Goal: Information Seeking & Learning: Learn about a topic

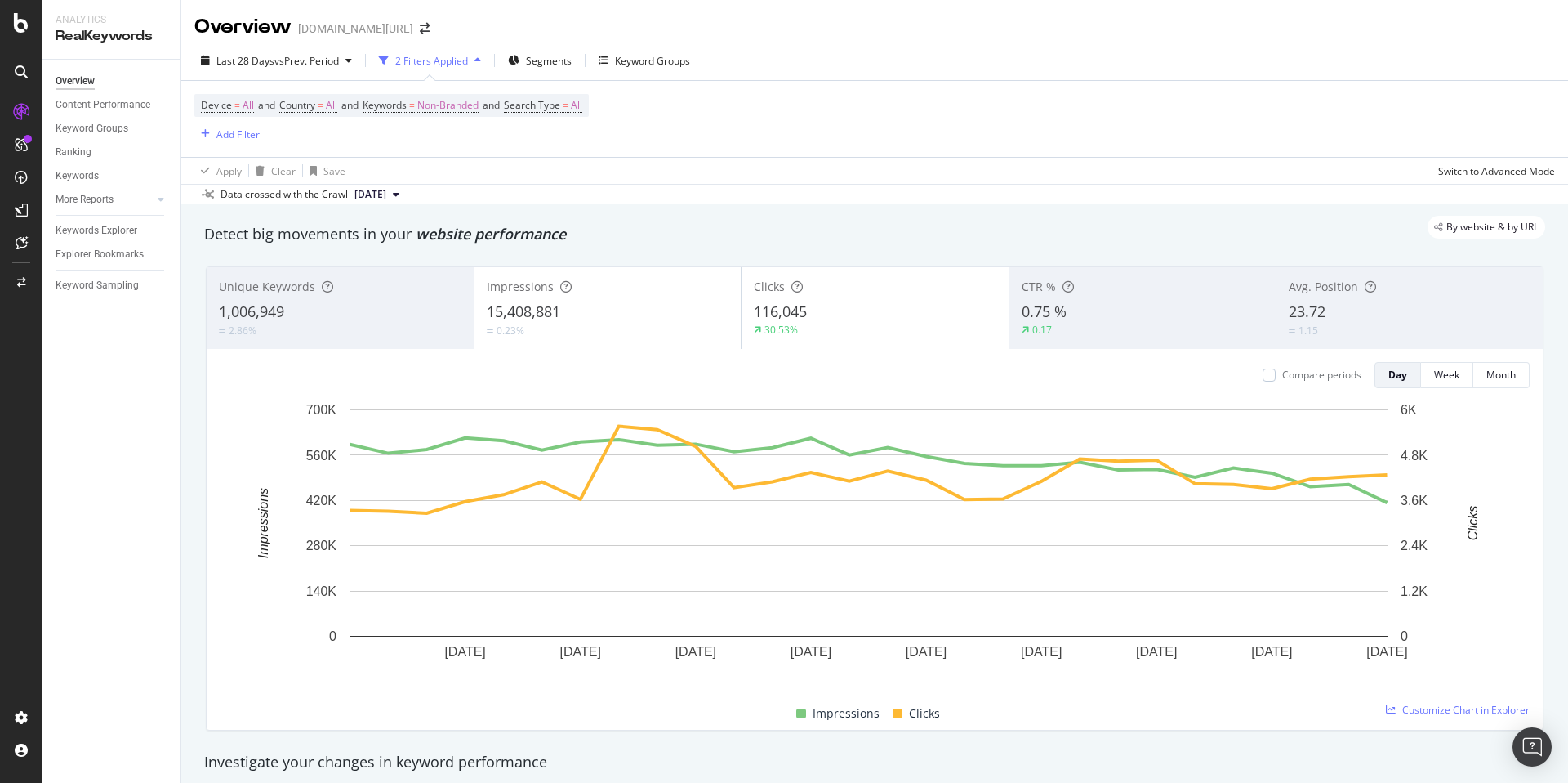
click at [450, 117] on div "Device = All and Country = All and Keywords = Non-Branded and Search Type = All…" at bounding box center [392, 118] width 395 height 50
click at [459, 103] on span "Non-Branded" at bounding box center [448, 105] width 61 height 23
click at [437, 137] on span "Non-Branded" at bounding box center [420, 143] width 68 height 14
click at [495, 226] on span "Anonymized queries" at bounding box center [483, 223] width 167 height 14
click at [534, 162] on div "Anonymized queries Cancel Add filter Apply" at bounding box center [476, 158] width 206 height 82
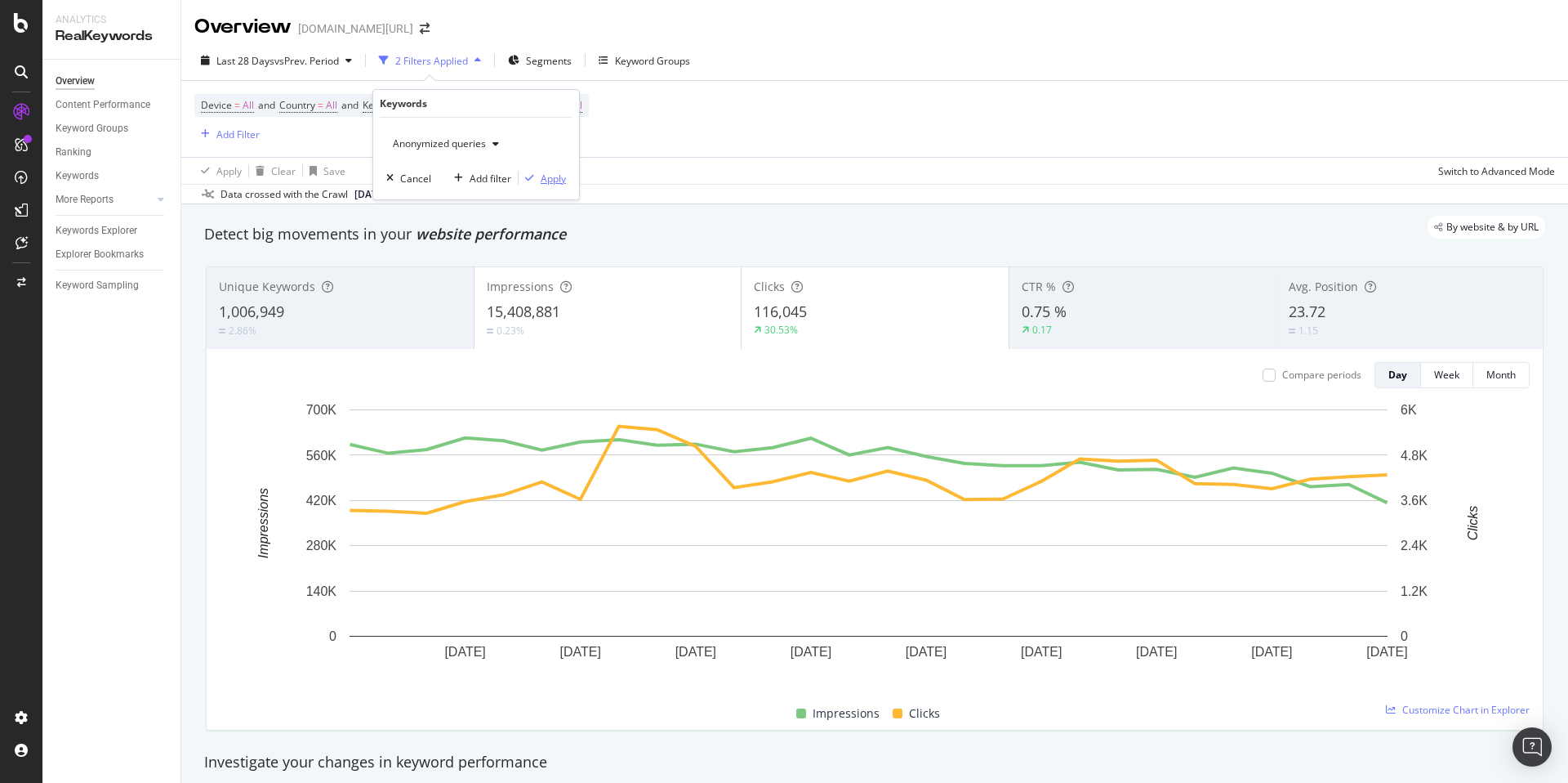
click at [548, 172] on div "Apply" at bounding box center [554, 179] width 26 height 14
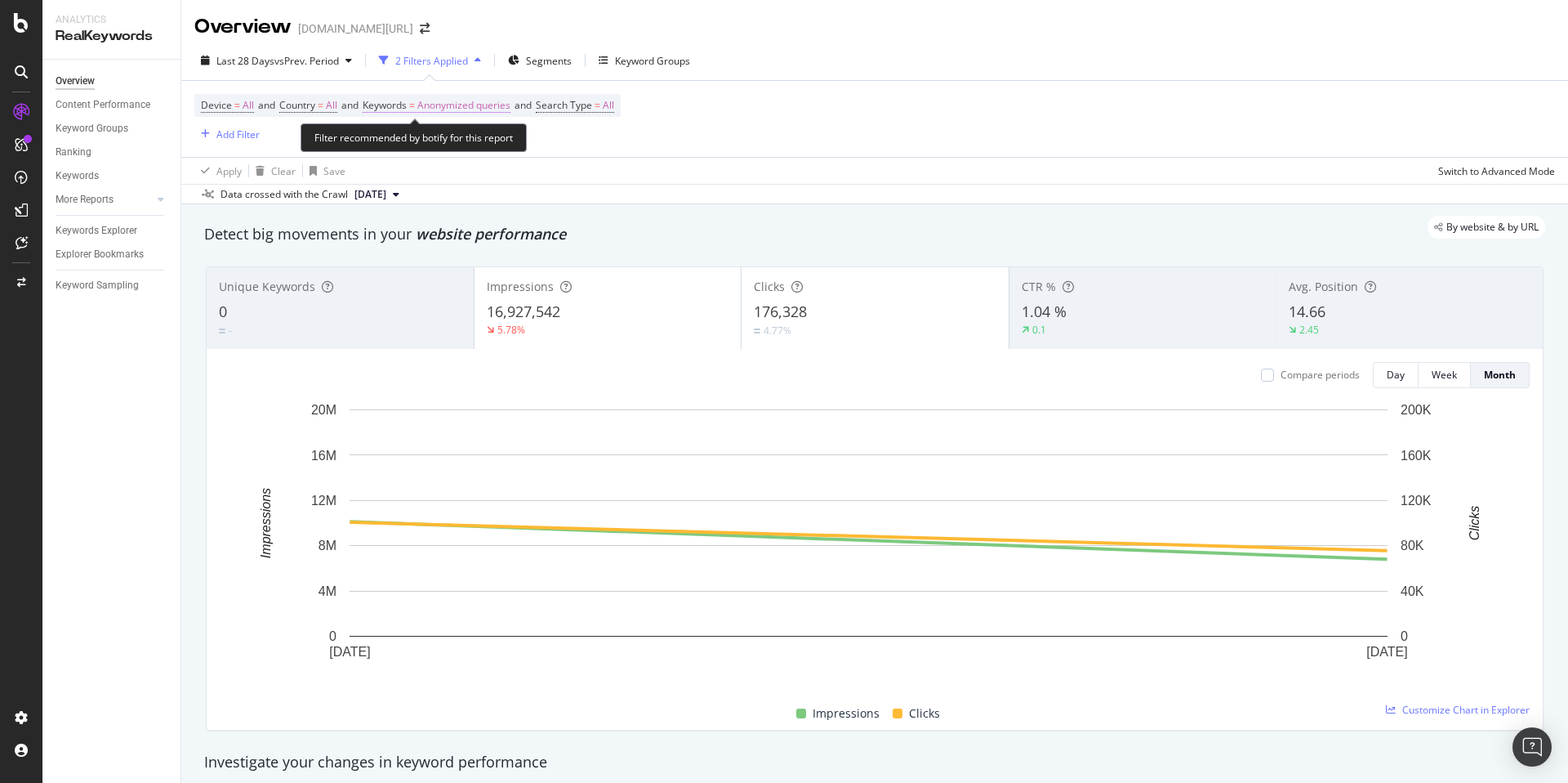
click at [440, 109] on span "Anonymized queries" at bounding box center [464, 105] width 93 height 23
click at [689, 140] on div "Device = All and Country = All and Keywords = Anonymized queries and Search Typ…" at bounding box center [875, 118] width 1361 height 76
click at [415, 105] on span "=" at bounding box center [412, 105] width 6 height 14
click at [456, 143] on span "Anonymized queries" at bounding box center [436, 143] width 100 height 14
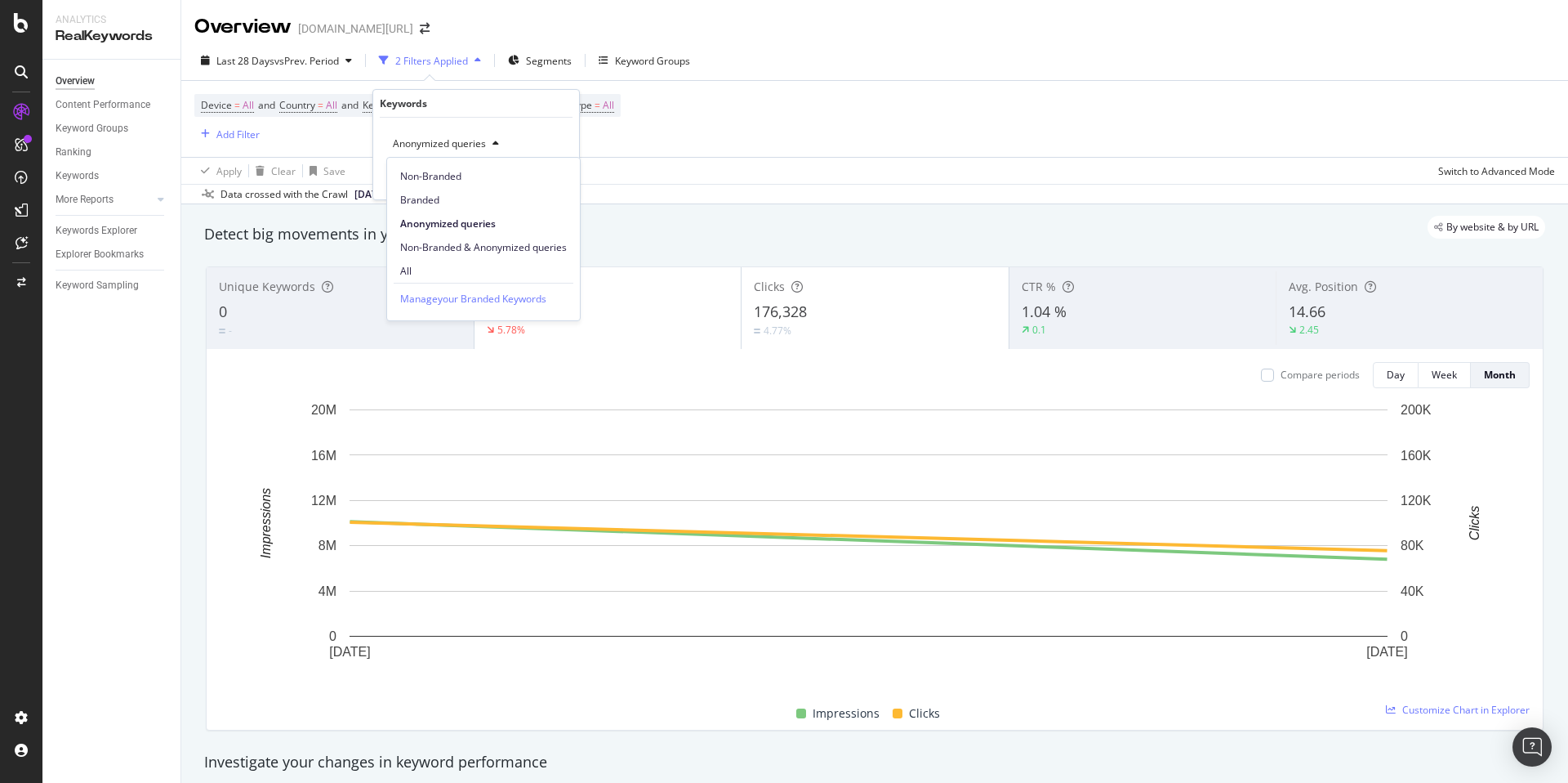
click at [664, 226] on div "By website & by URL" at bounding box center [867, 226] width 1358 height 23
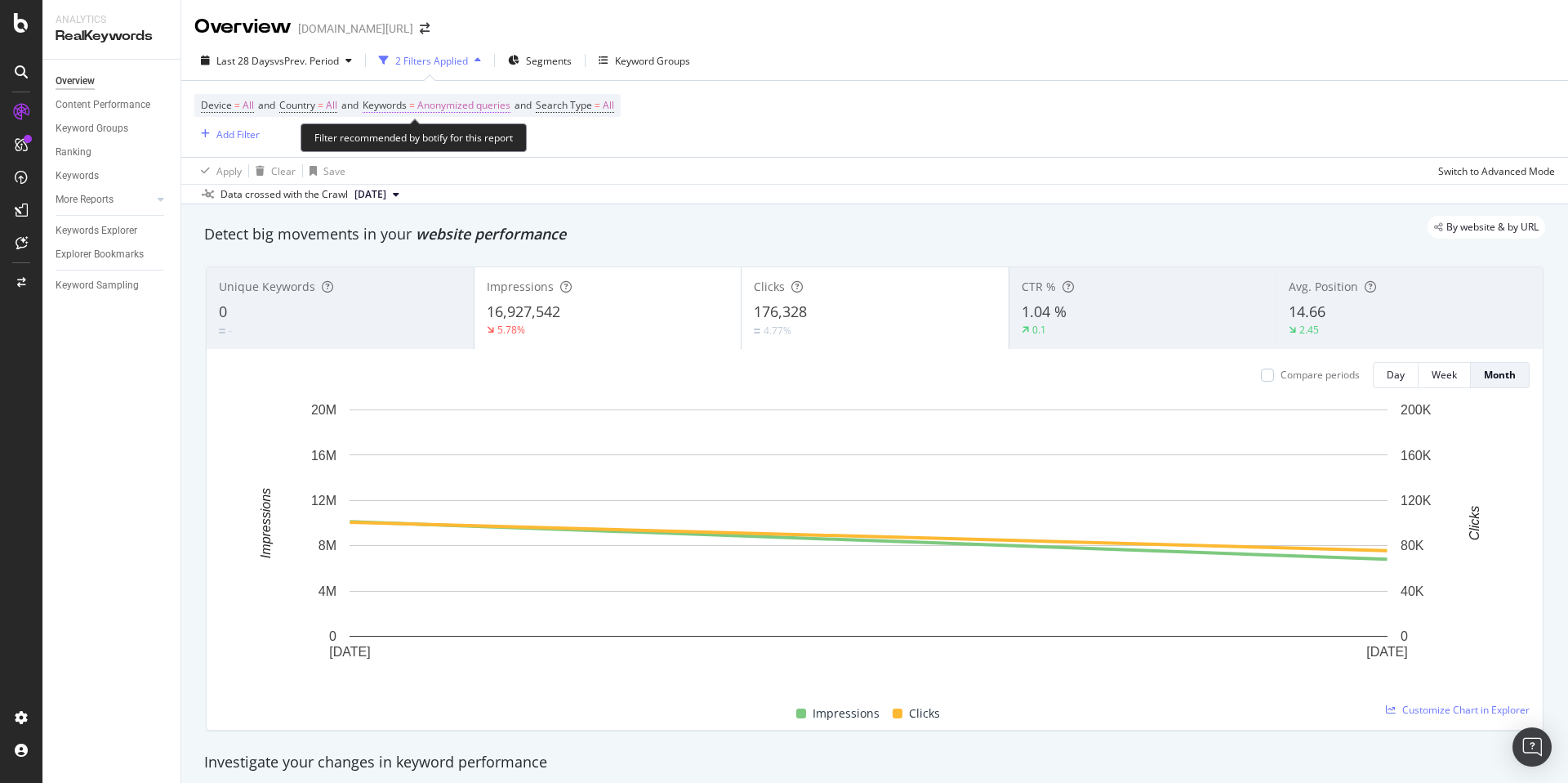
click at [460, 105] on span "Anonymized queries" at bounding box center [464, 105] width 93 height 23
click at [677, 145] on div "Device = All and Country = All and Keywords = Anonymized queries and Search Typ…" at bounding box center [875, 118] width 1361 height 76
